Goal: Find specific page/section: Find specific page/section

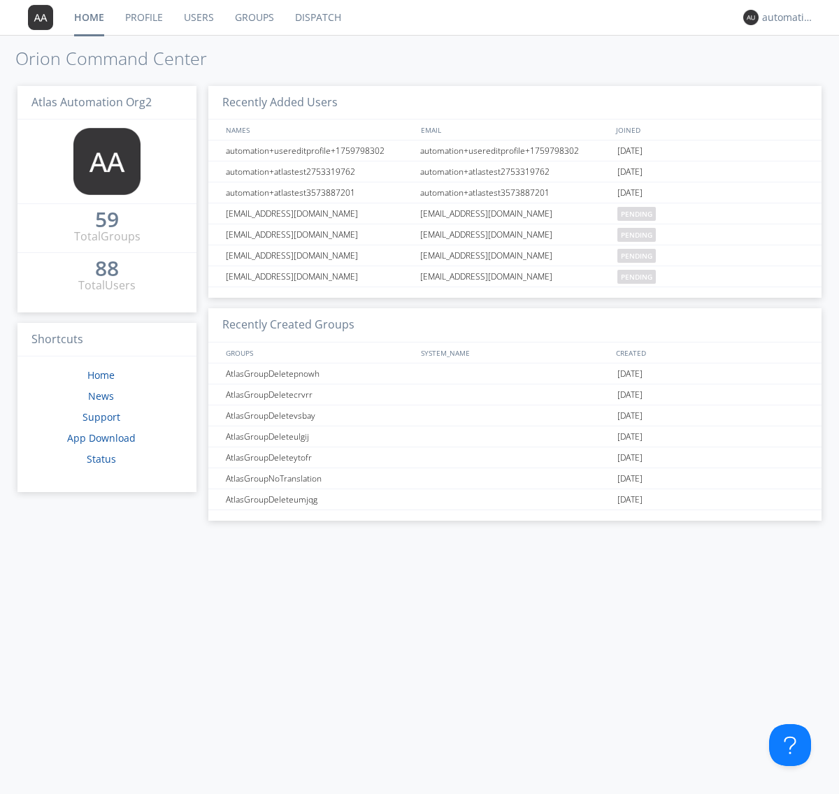
click at [317, 17] on link "Dispatch" at bounding box center [317, 17] width 67 height 35
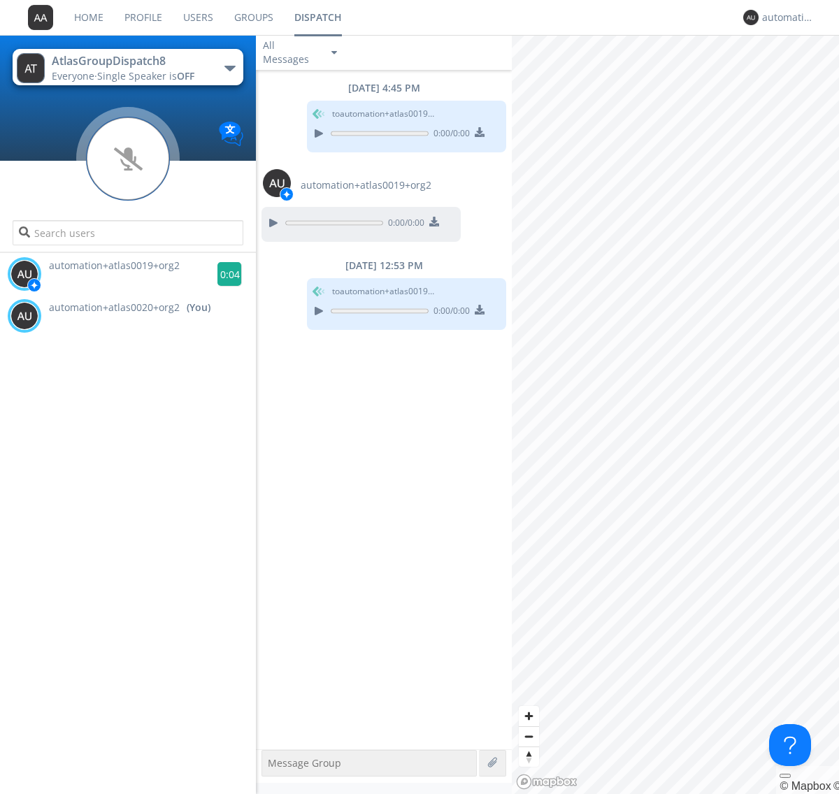
click at [224, 274] on g at bounding box center [229, 274] width 24 height 24
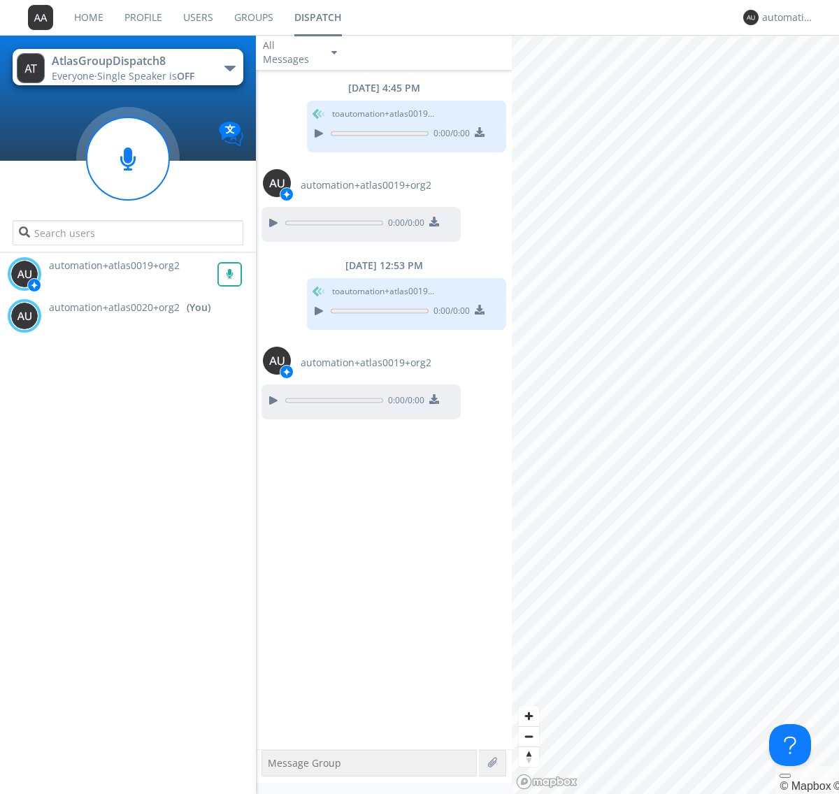
click at [301, 52] on div "All Messages" at bounding box center [291, 52] width 70 height 31
click at [301, 105] on div "Direct Only" at bounding box center [301, 105] width 91 height 24
click at [301, 52] on div "All Messages" at bounding box center [291, 52] width 70 height 31
click at [301, 129] on div "Group Only" at bounding box center [301, 129] width 91 height 24
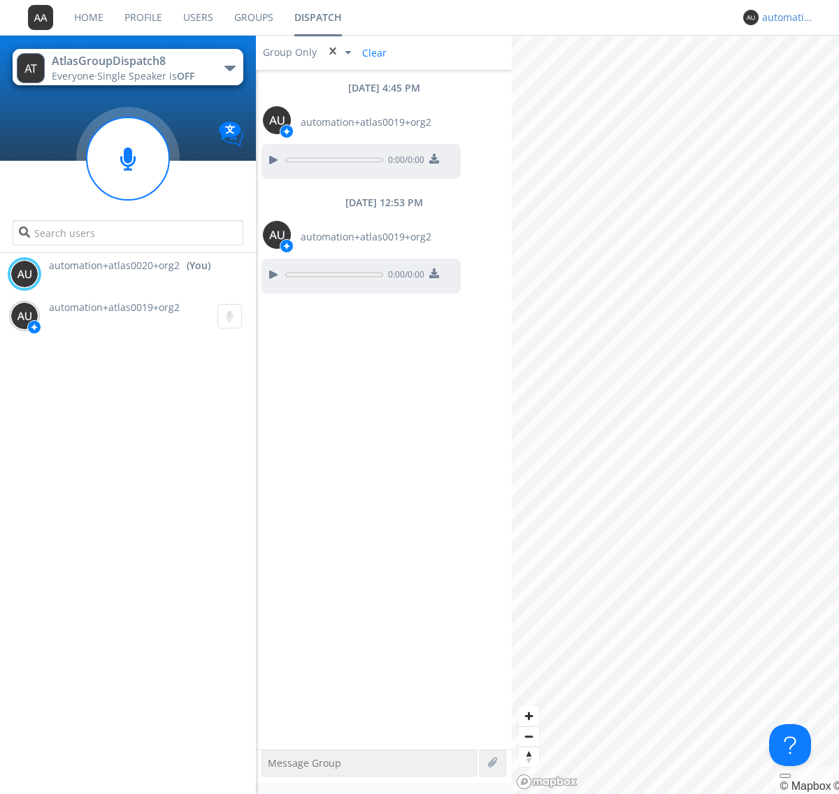
click at [784, 17] on div "automation+atlas0020+org2" at bounding box center [788, 17] width 52 height 14
